Goal: Navigation & Orientation: Find specific page/section

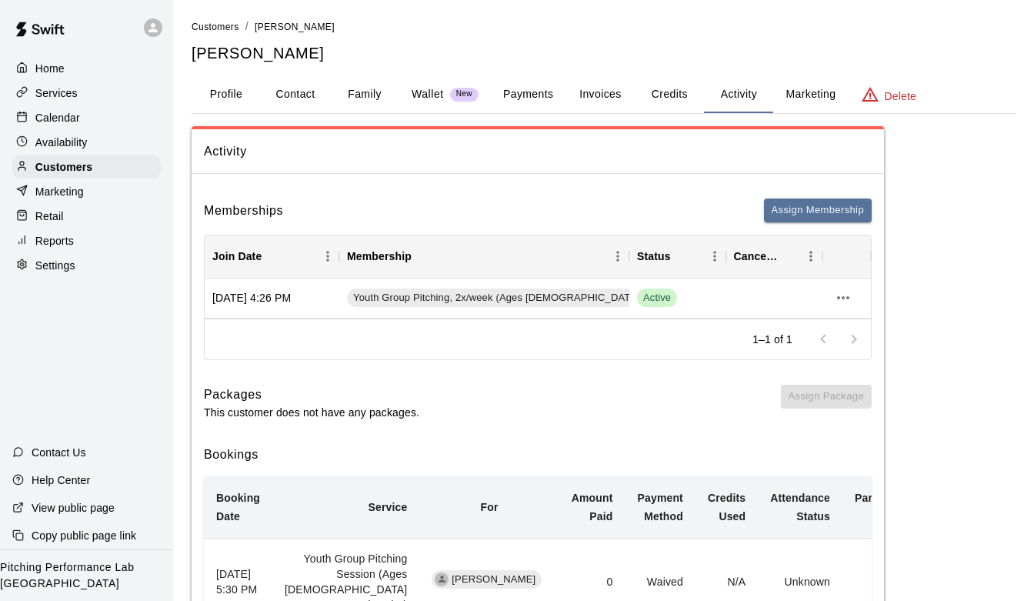
click at [55, 98] on p "Services" at bounding box center [56, 92] width 42 height 15
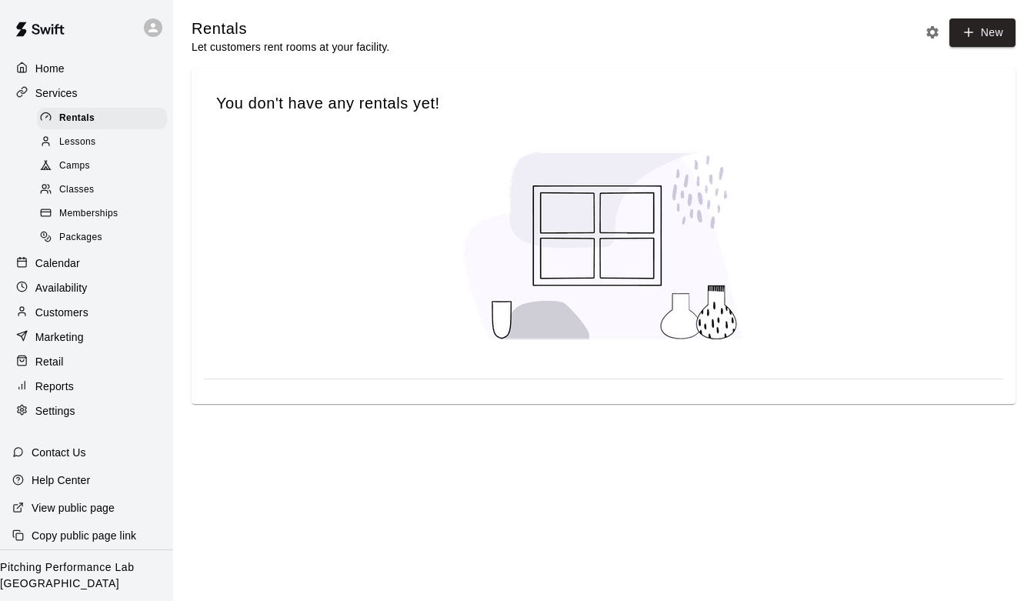
click at [96, 219] on span "Memberships" at bounding box center [88, 213] width 58 height 15
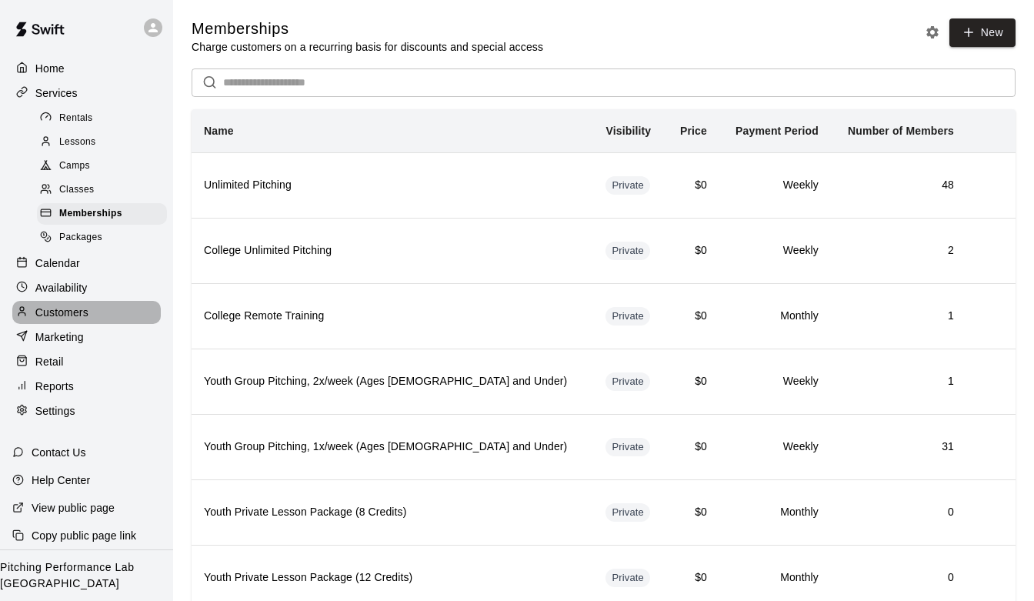
click at [71, 307] on p "Customers" at bounding box center [61, 312] width 53 height 15
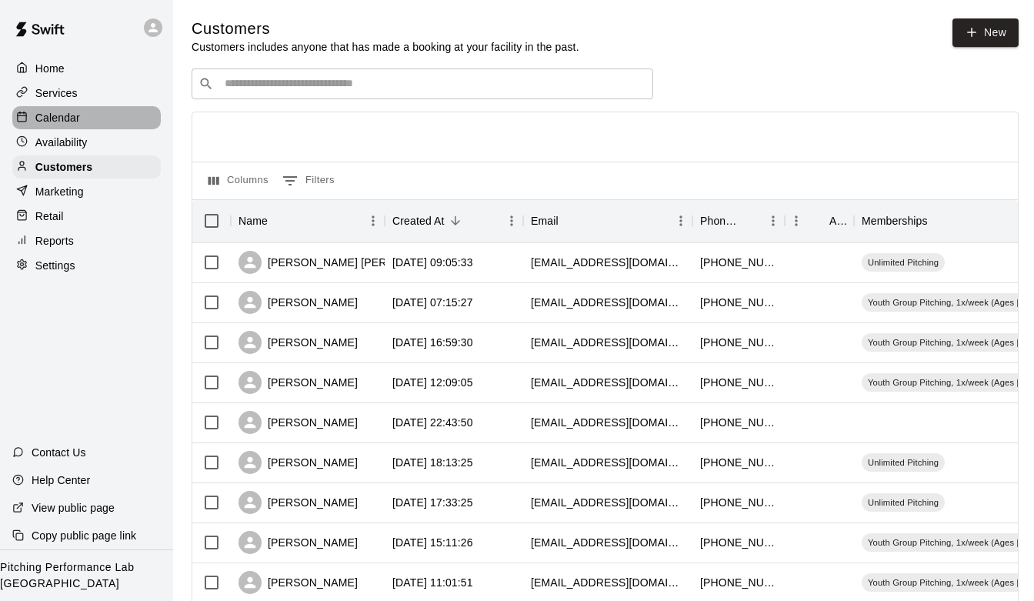
click at [102, 115] on div "Calendar" at bounding box center [86, 117] width 148 height 23
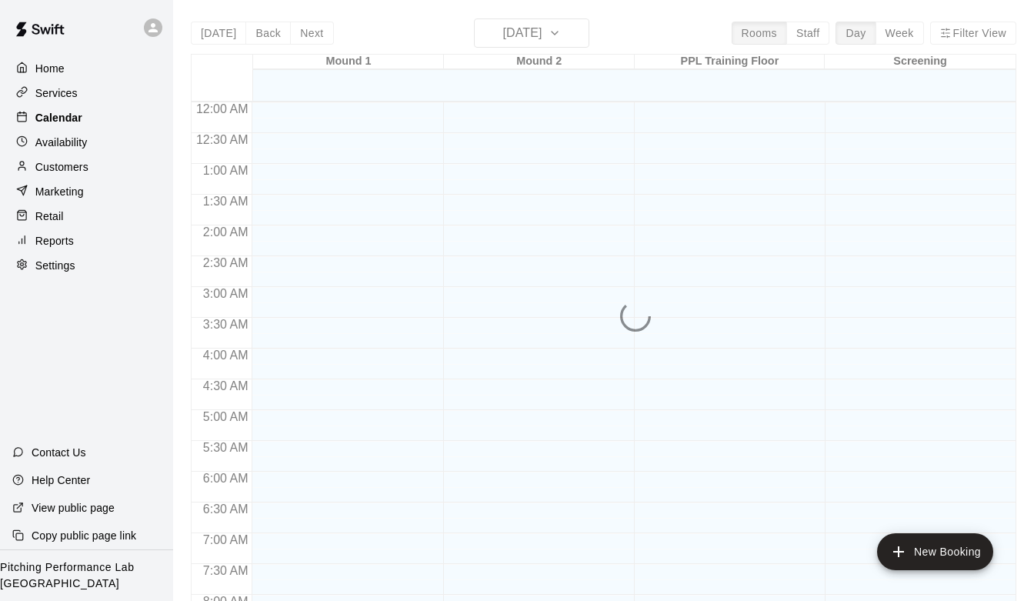
scroll to position [677, 0]
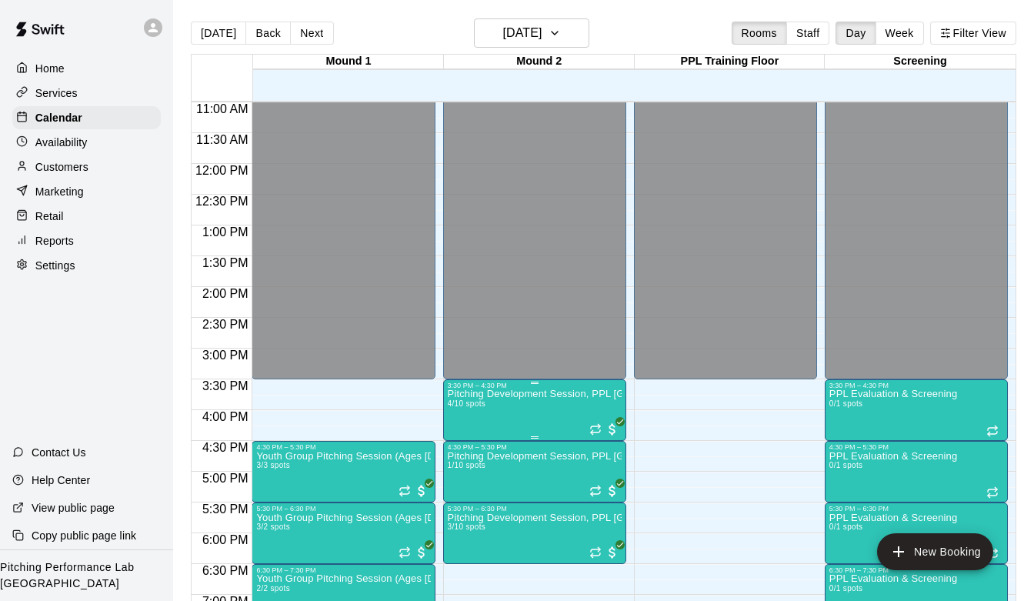
click at [448, 440] on div at bounding box center [463, 443] width 31 height 104
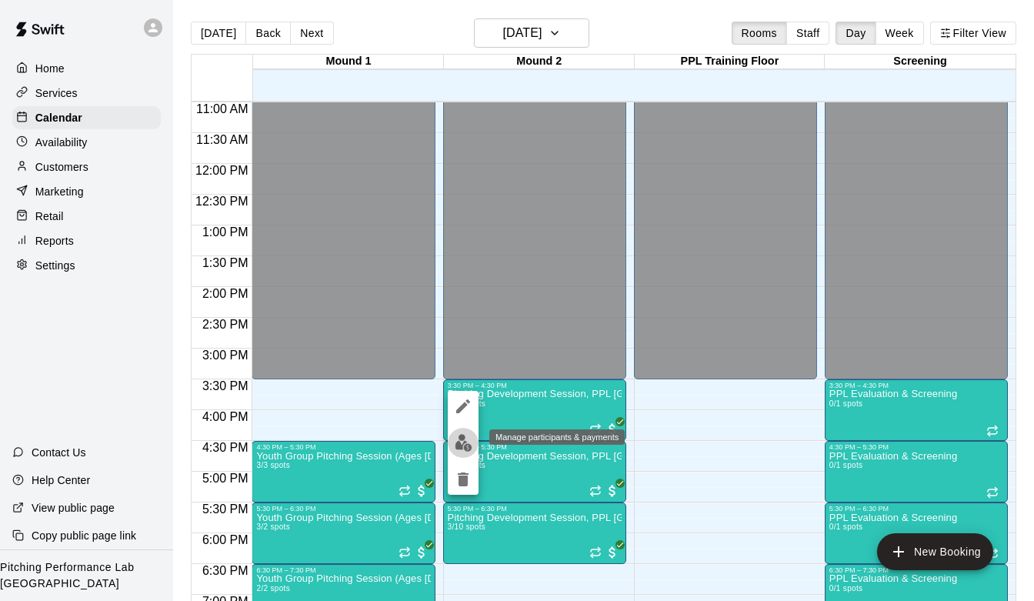
click at [473, 445] on button "edit" at bounding box center [463, 443] width 31 height 30
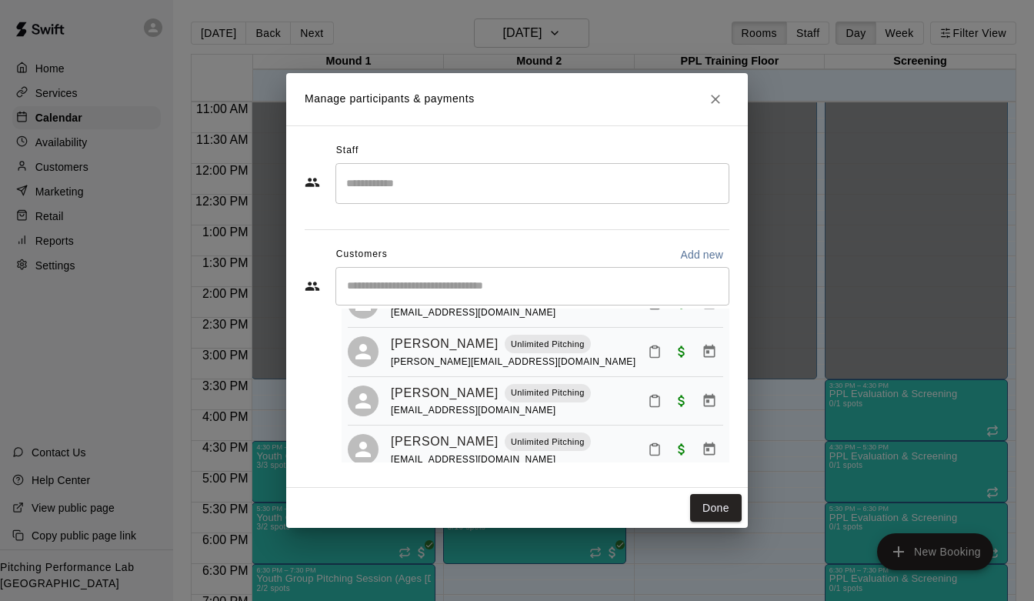
scroll to position [88, 0]
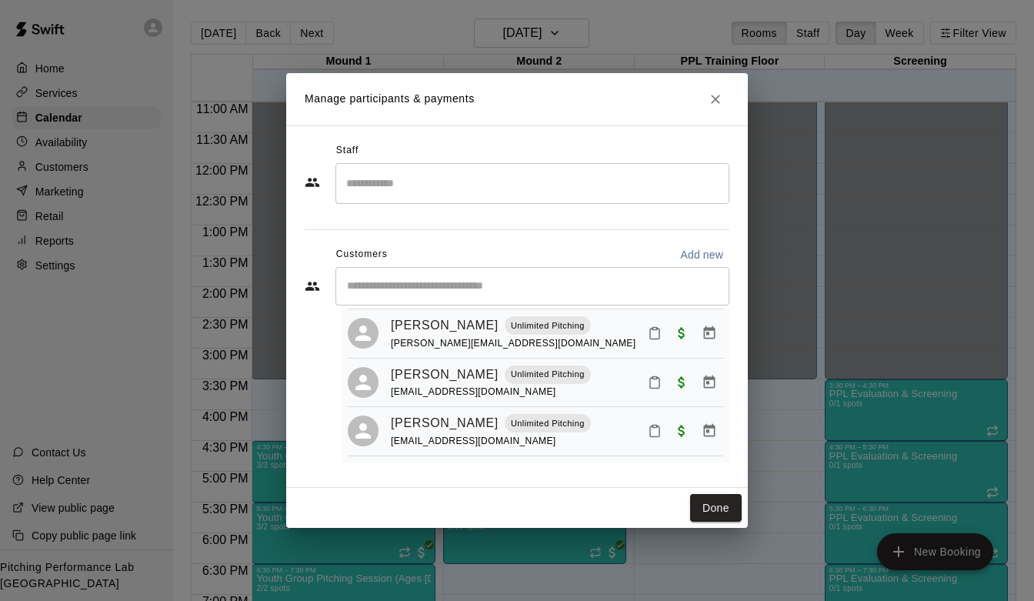
click at [711, 105] on icon "Close" at bounding box center [715, 99] width 15 height 15
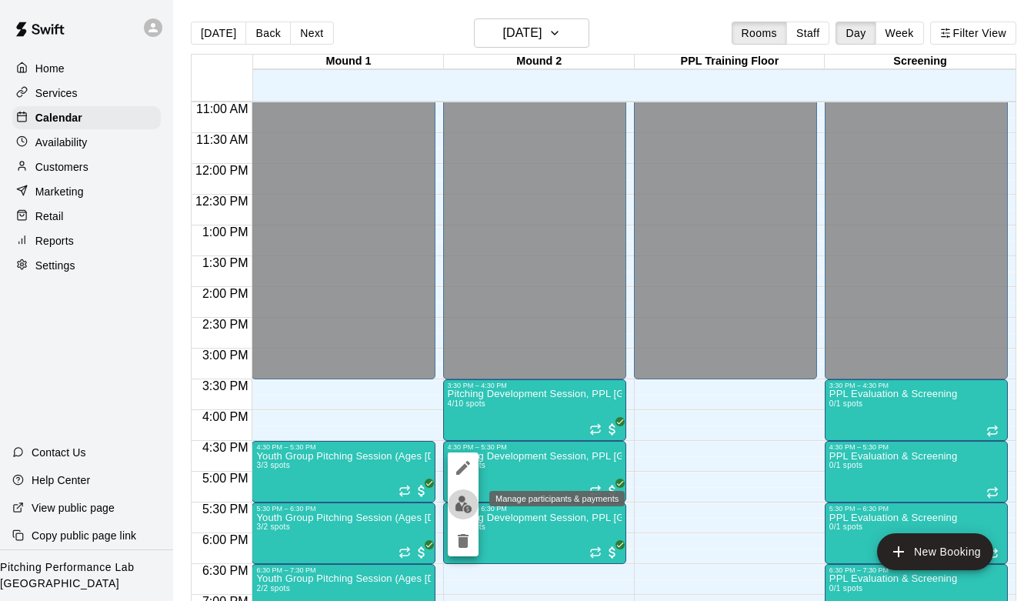
click at [462, 505] on img "edit" at bounding box center [464, 504] width 18 height 18
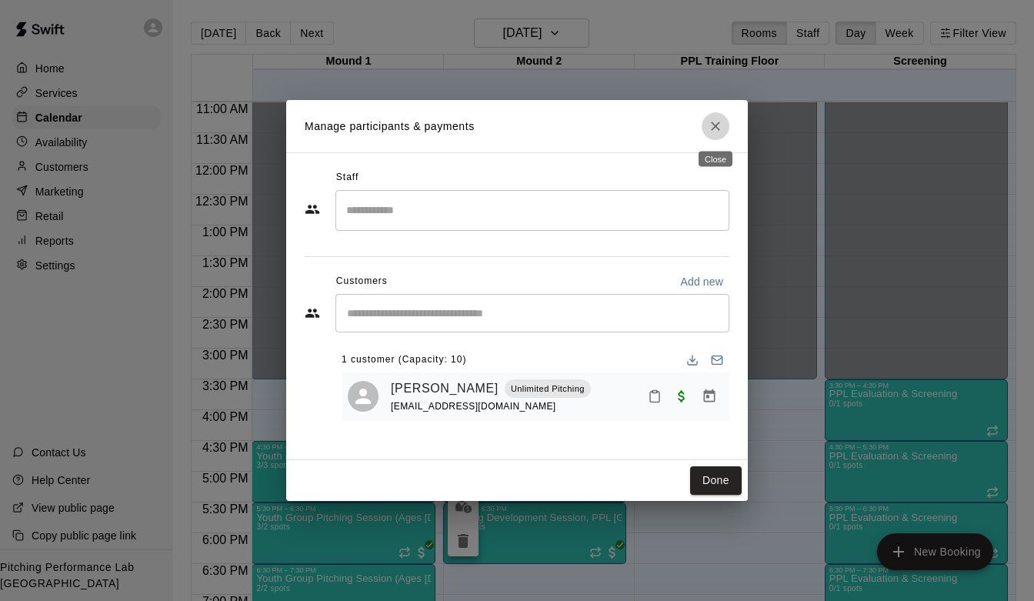
click at [712, 131] on icon "Close" at bounding box center [715, 125] width 15 height 15
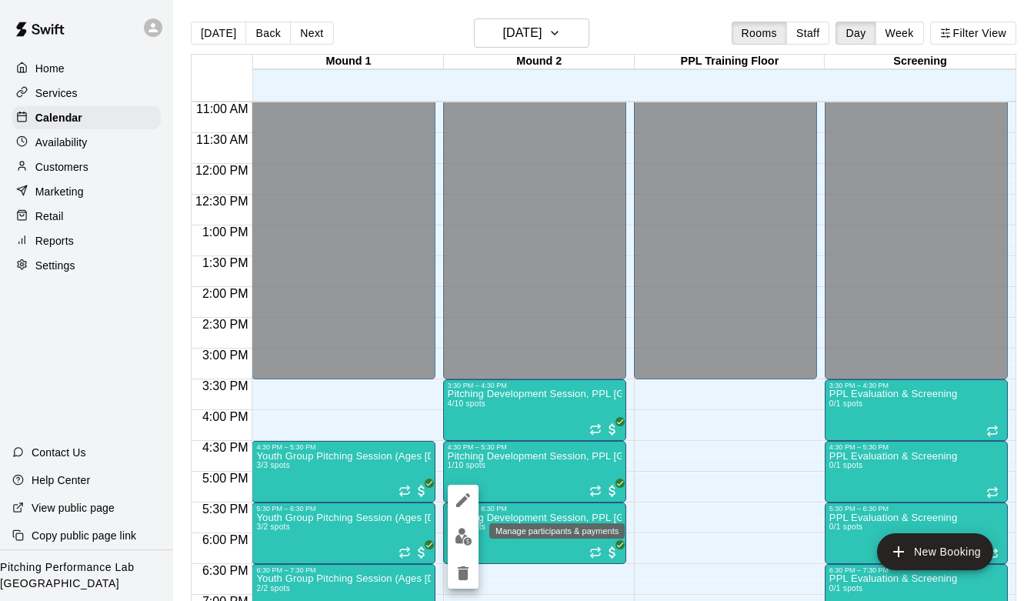
click at [468, 540] on img "edit" at bounding box center [464, 537] width 18 height 18
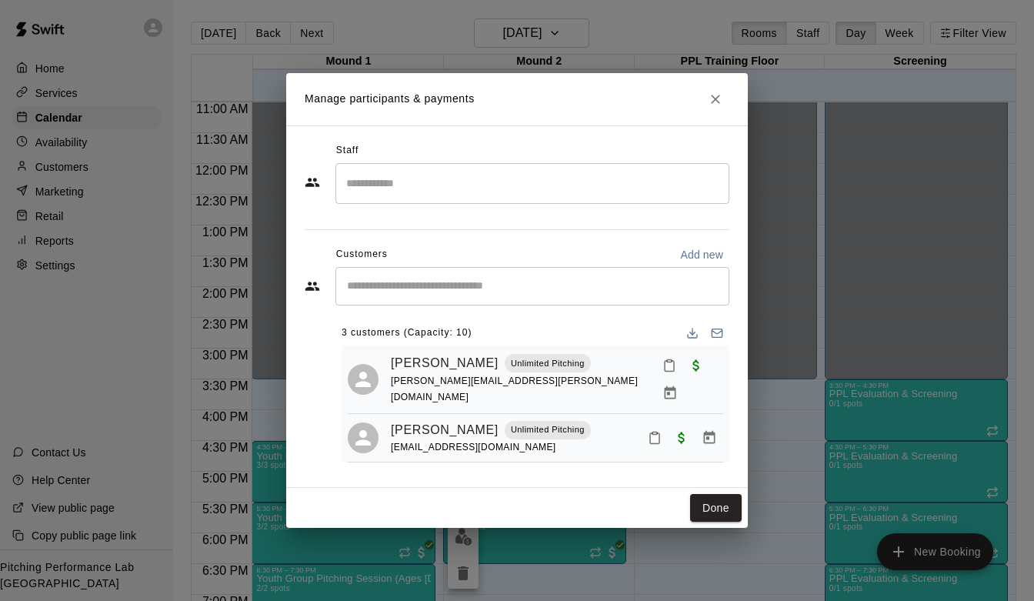
scroll to position [38, 0]
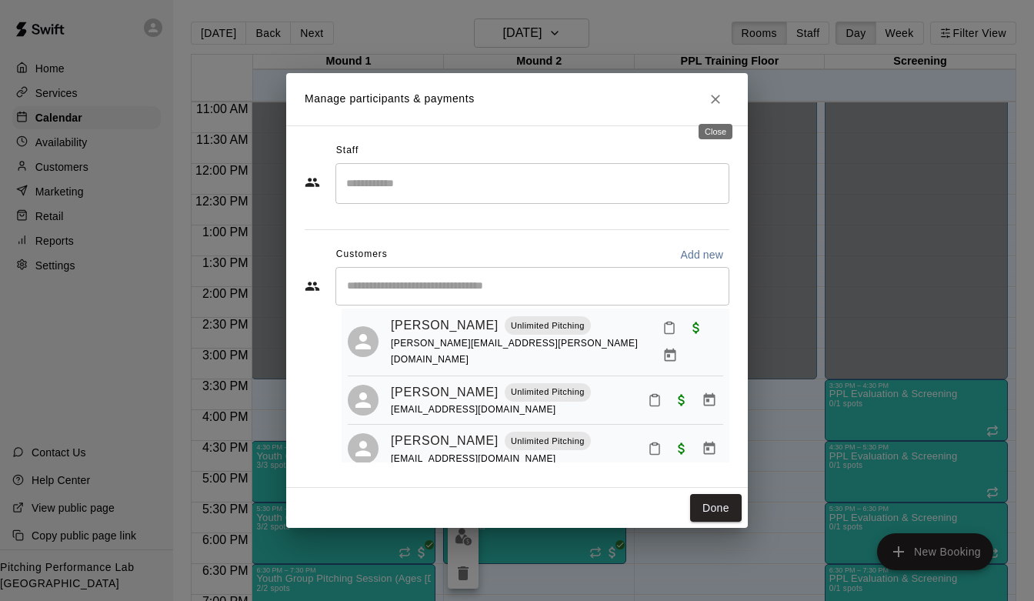
click at [715, 92] on icon "Close" at bounding box center [715, 99] width 15 height 15
